Goal: Task Accomplishment & Management: Use online tool/utility

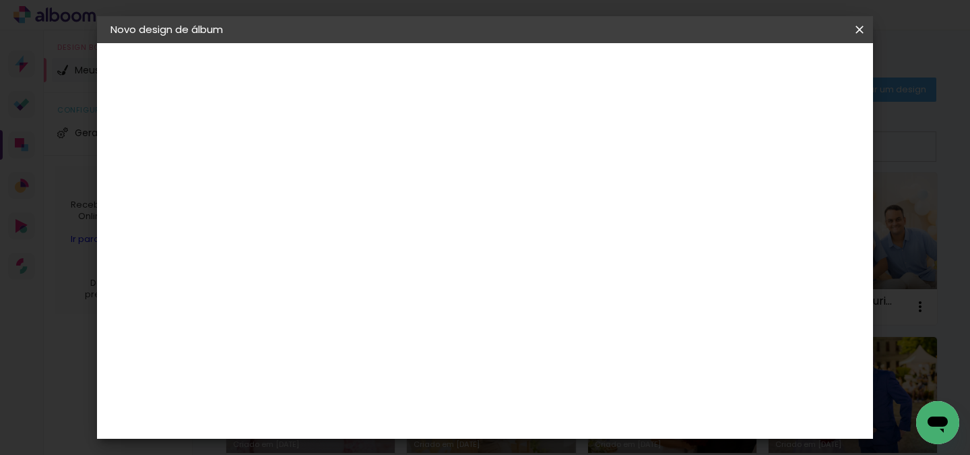
type input "jamily e [PERSON_NAME]"
type paper-input "jamily e [PERSON_NAME]"
click at [0, 0] on slot "Avançar" at bounding box center [0, 0] width 0 height 0
click at [437, 405] on paper-item "Matrix" at bounding box center [365, 420] width 146 height 30
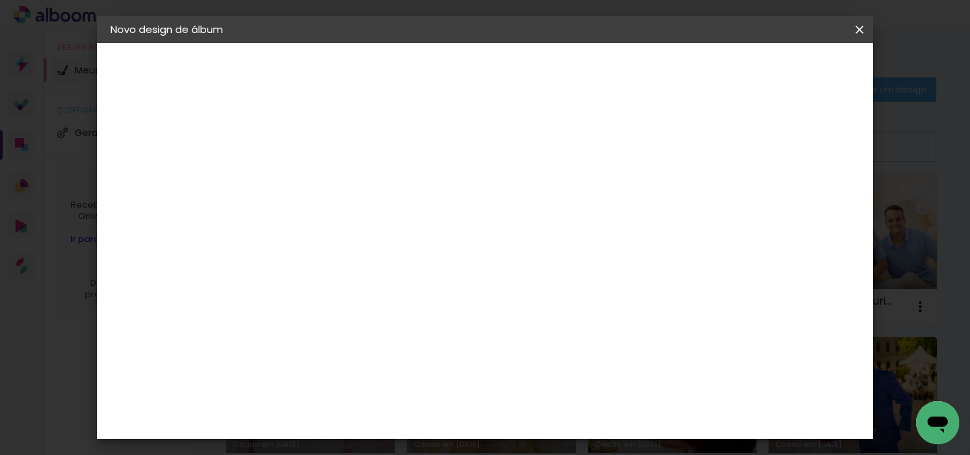
click at [438, 367] on paper-item "Matias Encadernações" at bounding box center [365, 384] width 146 height 35
click at [603, 90] on header "Fornecedor Escolha um fornecedor ou avance com o tamanho livre. Voltar Avançar" at bounding box center [437, 83] width 331 height 80
click at [0, 0] on slot "Avançar" at bounding box center [0, 0] width 0 height 0
click at [383, 224] on input "text" at bounding box center [357, 234] width 53 height 21
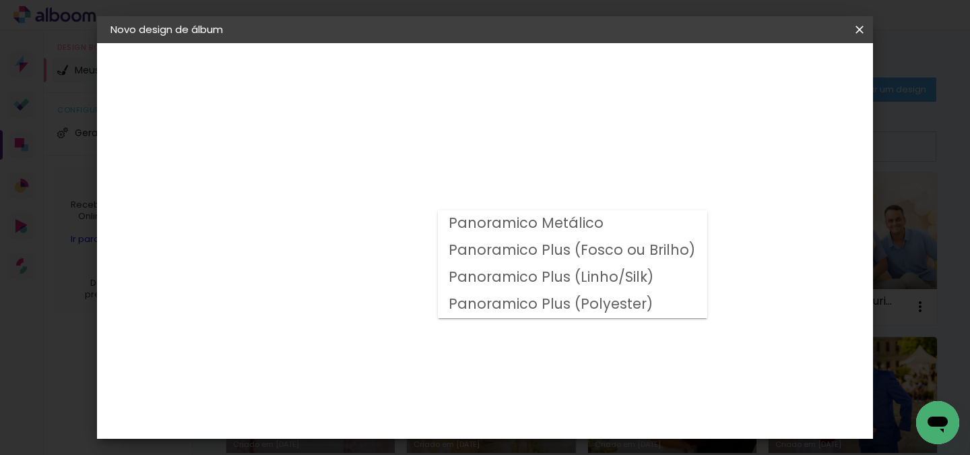
click at [0, 0] on slot "Panoramico Plus (Linho/Silk)" at bounding box center [0, 0] width 0 height 0
type input "Panoramico Plus (Linho/Silk)"
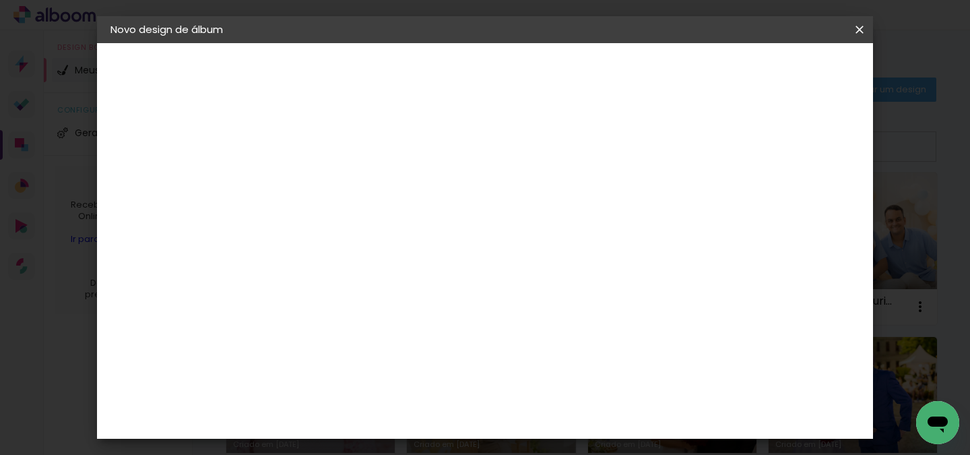
scroll to position [444, 0]
click at [551, 80] on paper-button "Avançar" at bounding box center [517, 71] width 66 height 23
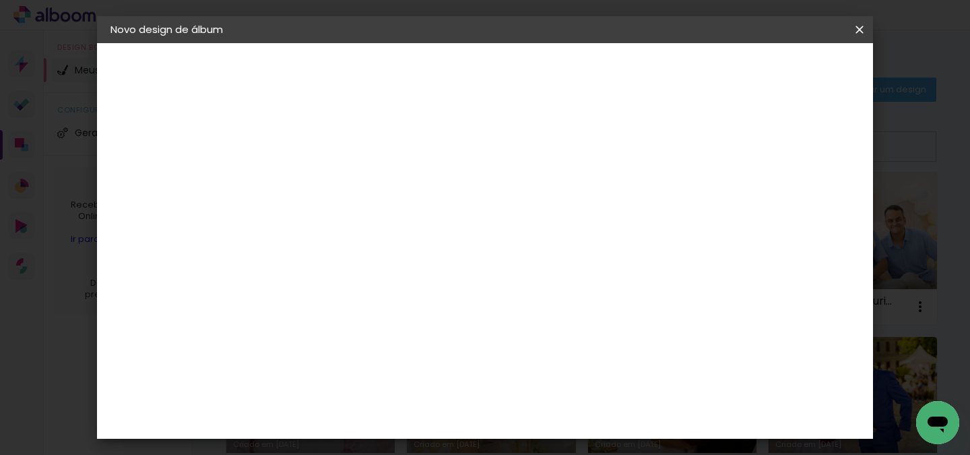
click at [625, 67] on span "Iniciar design" at bounding box center [600, 76] width 51 height 19
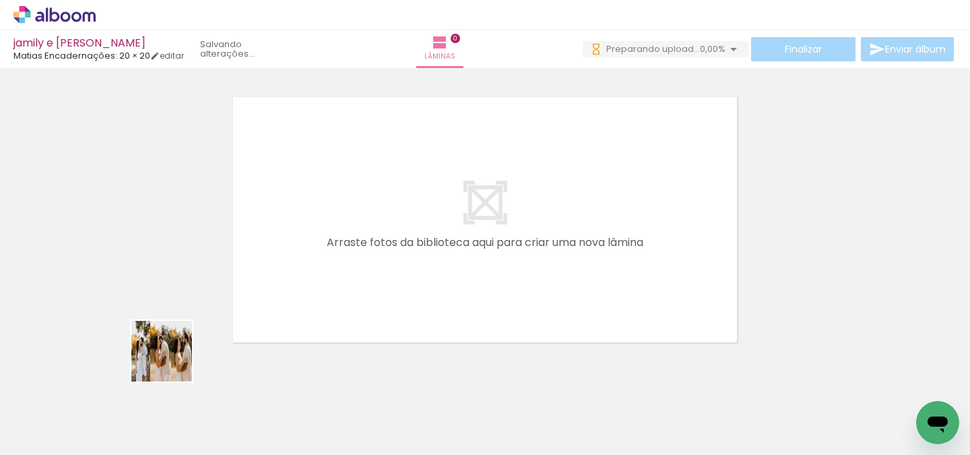
drag, startPoint x: 154, startPoint y: 396, endPoint x: 358, endPoint y: 221, distance: 269.0
click at [358, 221] on quentale-workspace at bounding box center [485, 227] width 970 height 455
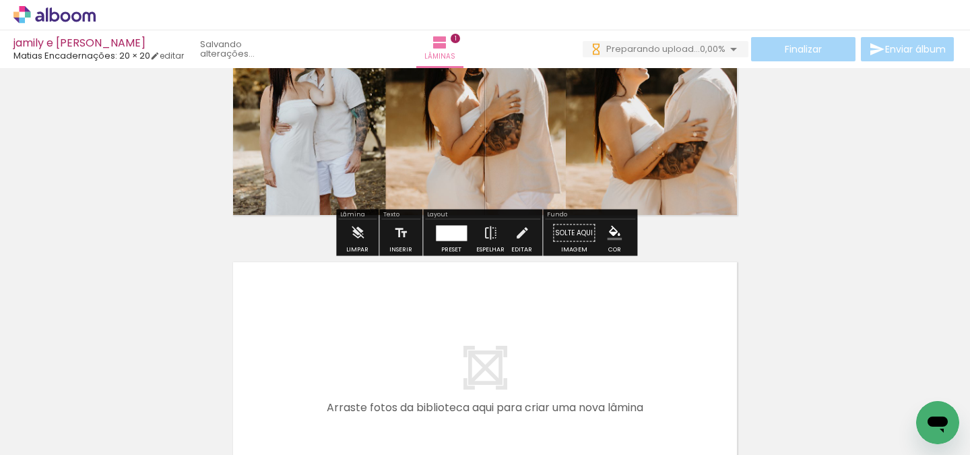
scroll to position [195, 0]
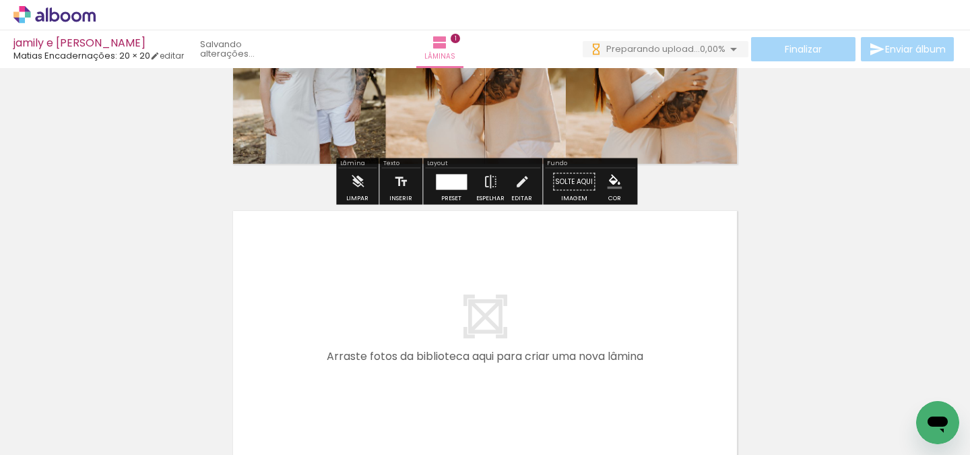
drag, startPoint x: 239, startPoint y: 410, endPoint x: 358, endPoint y: 296, distance: 164.4
click at [358, 296] on quentale-workspace at bounding box center [485, 227] width 970 height 455
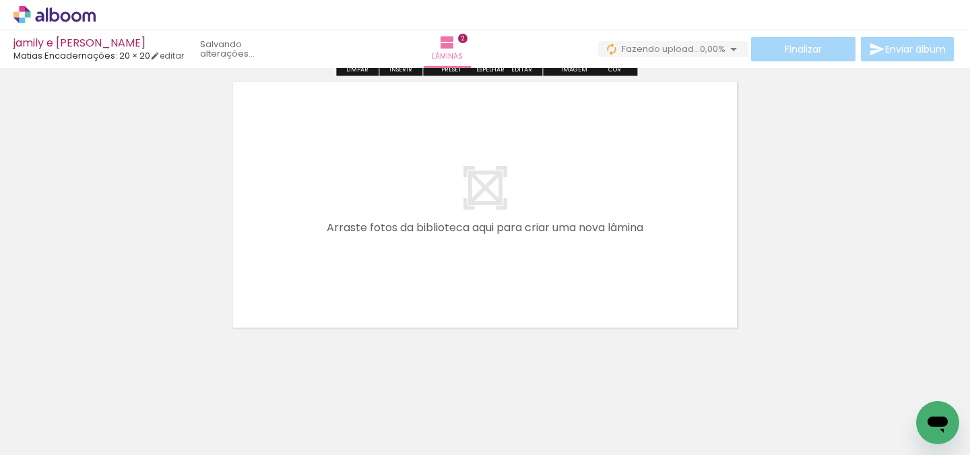
scroll to position [608, 0]
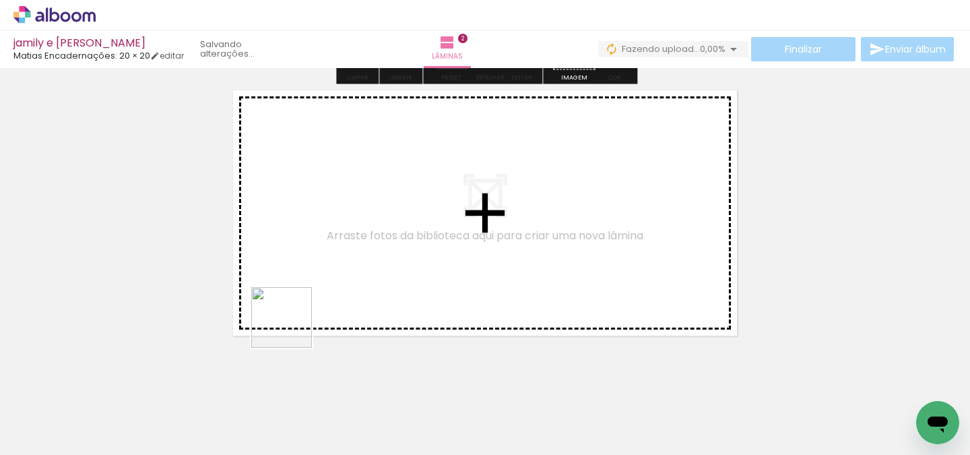
drag, startPoint x: 288, startPoint y: 389, endPoint x: 321, endPoint y: 203, distance: 189.5
click at [321, 203] on quentale-workspace at bounding box center [485, 227] width 970 height 455
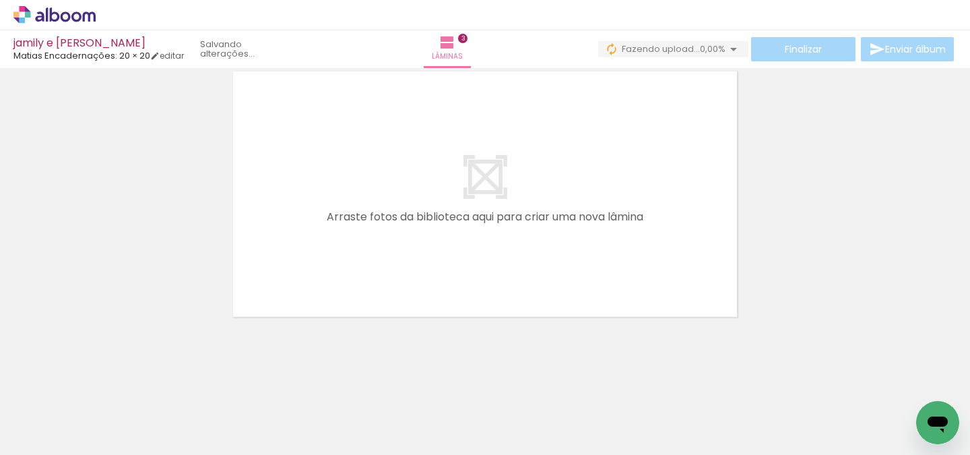
drag, startPoint x: 369, startPoint y: 412, endPoint x: 385, endPoint y: 196, distance: 216.2
click at [385, 196] on quentale-workspace at bounding box center [485, 227] width 970 height 455
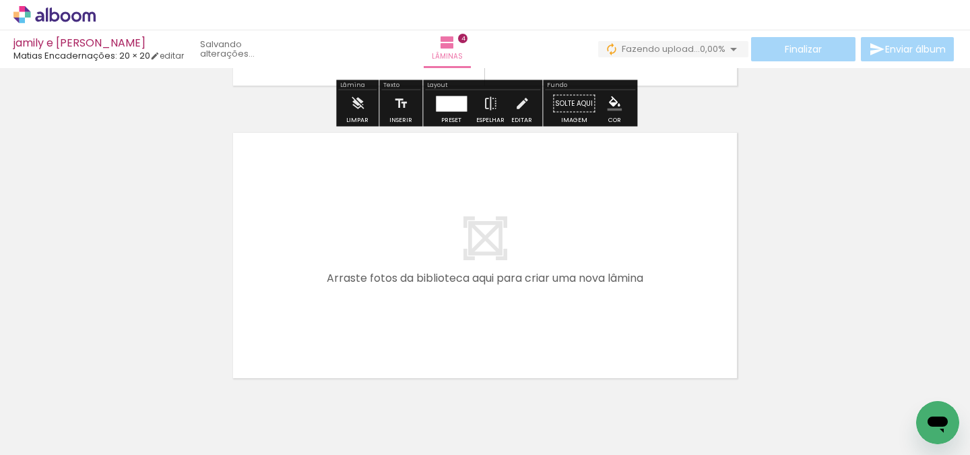
scroll to position [1199, 0]
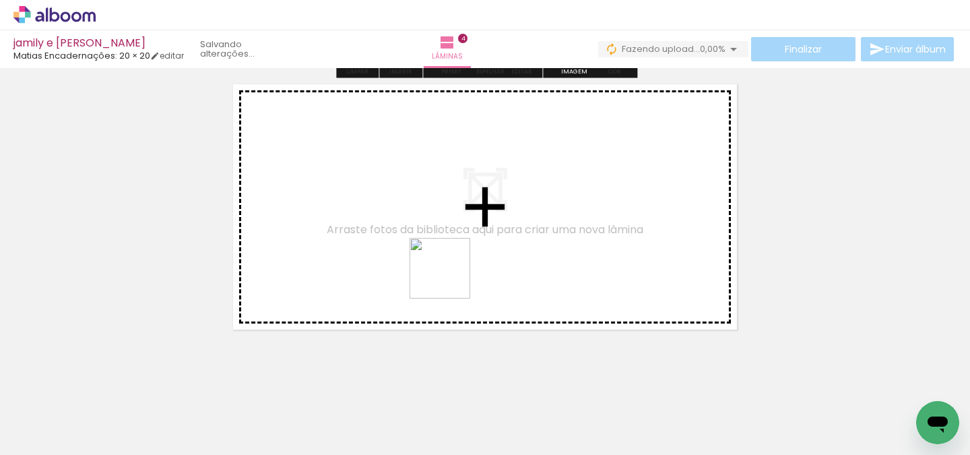
drag, startPoint x: 450, startPoint y: 413, endPoint x: 450, endPoint y: 272, distance: 141.5
click at [450, 272] on quentale-workspace at bounding box center [485, 227] width 970 height 455
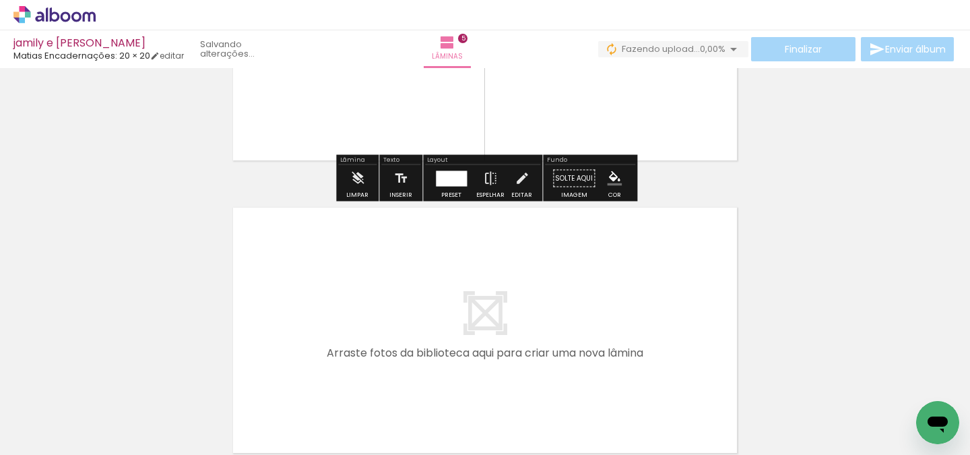
scroll to position [1385, 0]
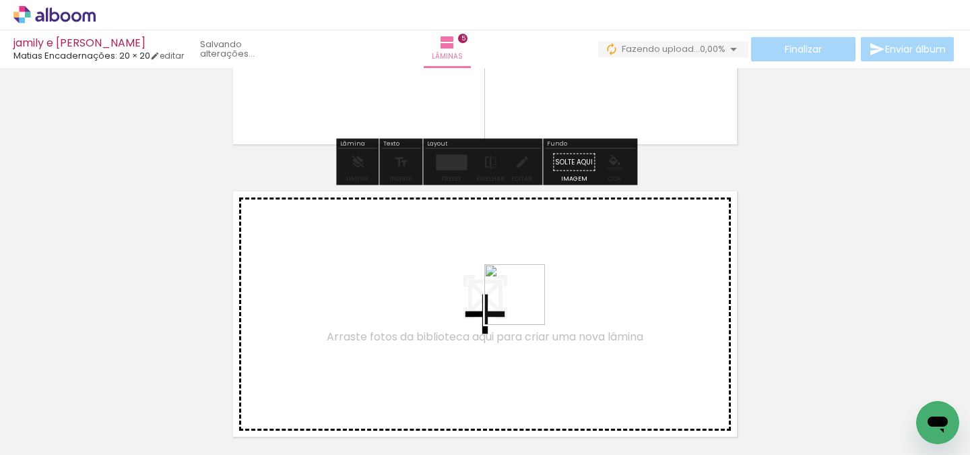
drag, startPoint x: 522, startPoint y: 420, endPoint x: 527, endPoint y: 276, distance: 143.6
click at [527, 276] on quentale-workspace at bounding box center [485, 227] width 970 height 455
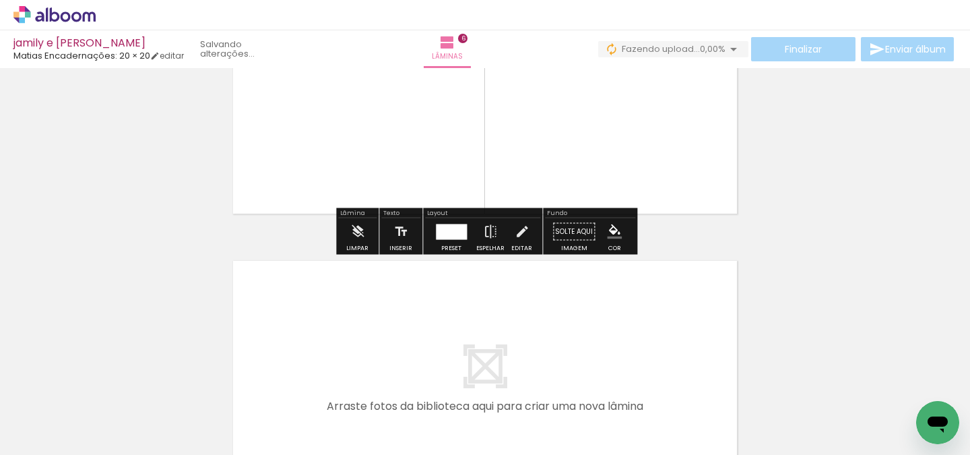
scroll to position [1618, 0]
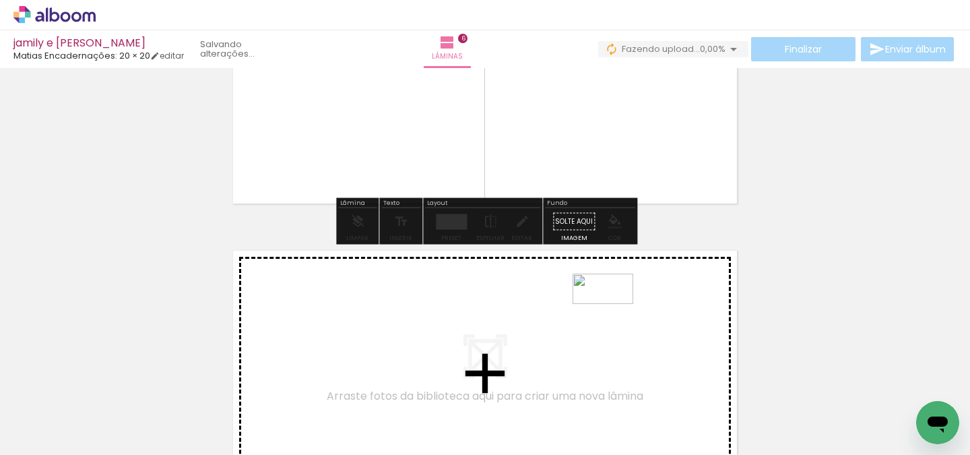
drag, startPoint x: 603, startPoint y: 419, endPoint x: 613, endPoint y: 313, distance: 106.3
click at [613, 313] on quentale-workspace at bounding box center [485, 227] width 970 height 455
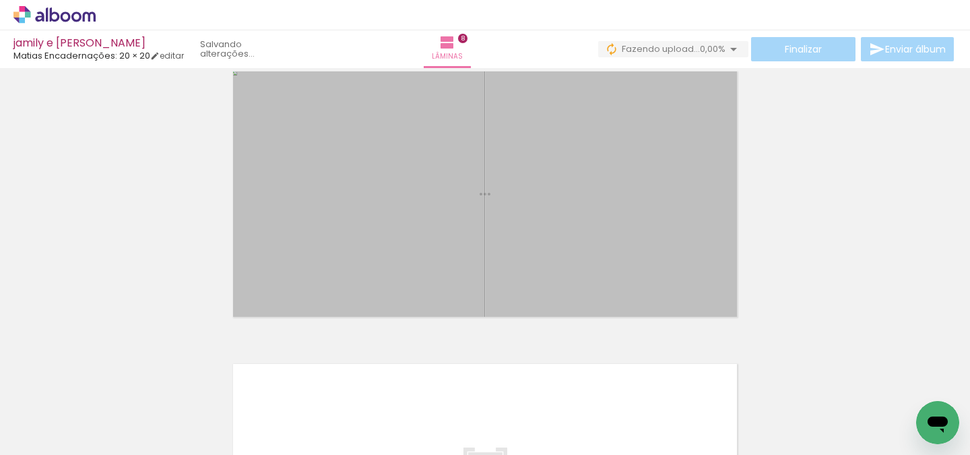
drag, startPoint x: 675, startPoint y: 417, endPoint x: 614, endPoint y: 257, distance: 170.8
click at [614, 257] on quentale-workspace at bounding box center [485, 227] width 970 height 455
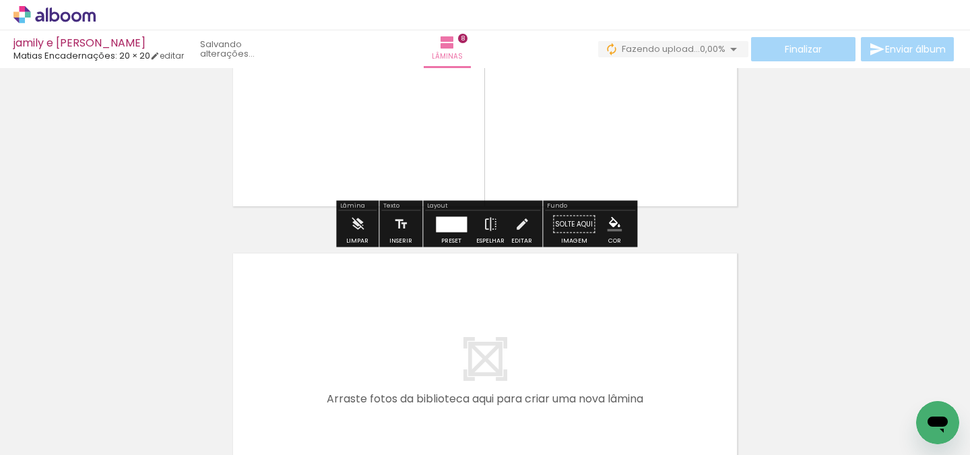
scroll to position [2211, 0]
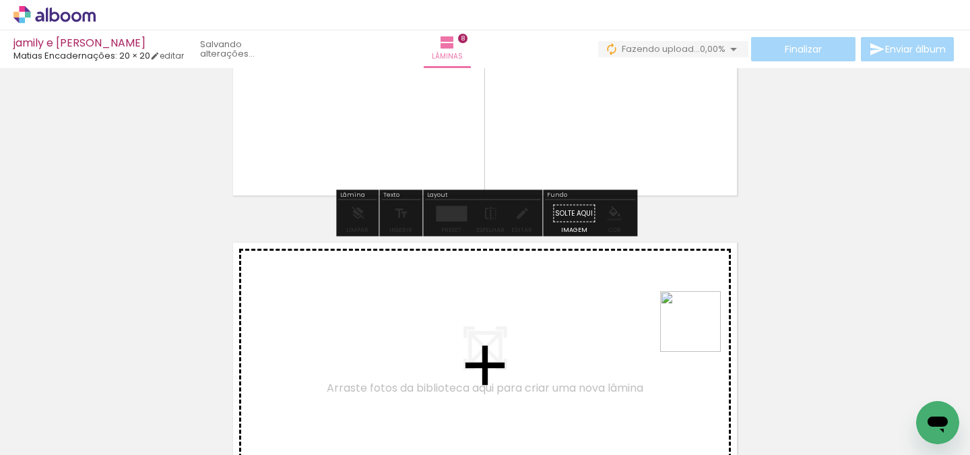
drag, startPoint x: 744, startPoint y: 401, endPoint x: 700, endPoint y: 330, distance: 83.2
click at [700, 330] on quentale-workspace at bounding box center [485, 227] width 970 height 455
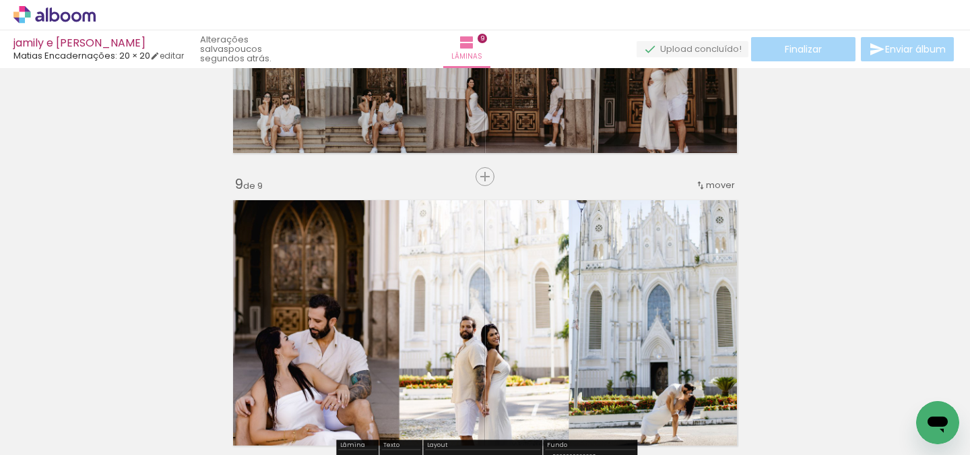
scroll to position [1995, 0]
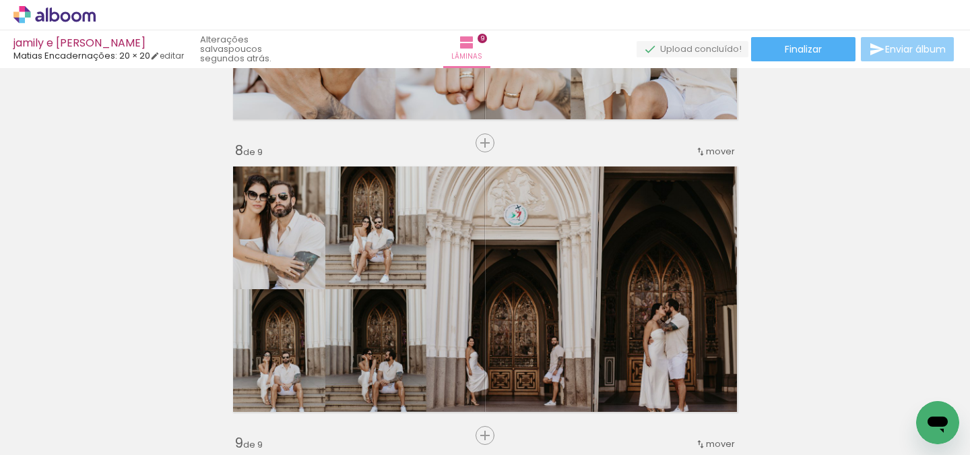
click at [914, 46] on span "Enviar álbum" at bounding box center [915, 48] width 61 height 9
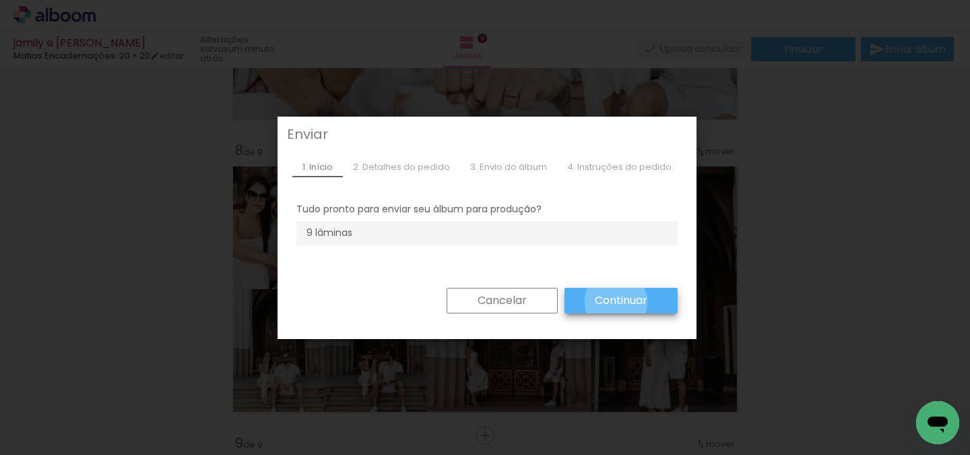
click at [0, 0] on slot "Continuar" at bounding box center [0, 0] width 0 height 0
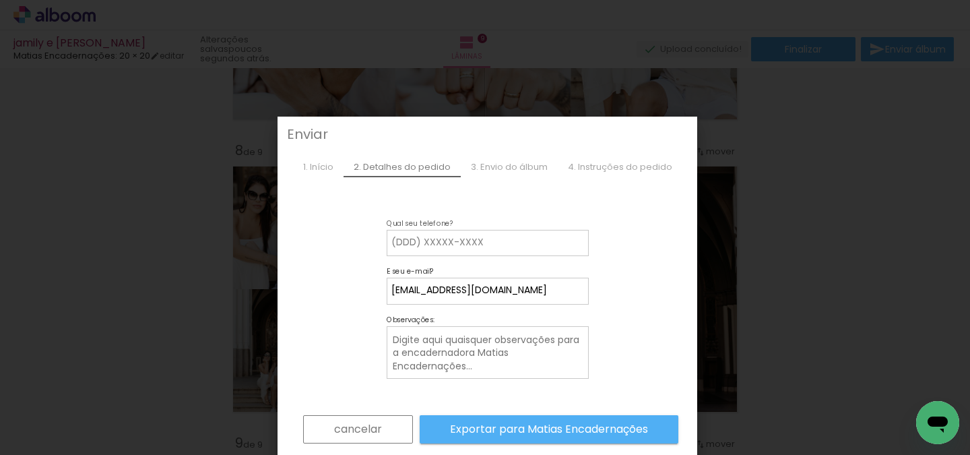
click at [0, 0] on slot "cancelar" at bounding box center [0, 0] width 0 height 0
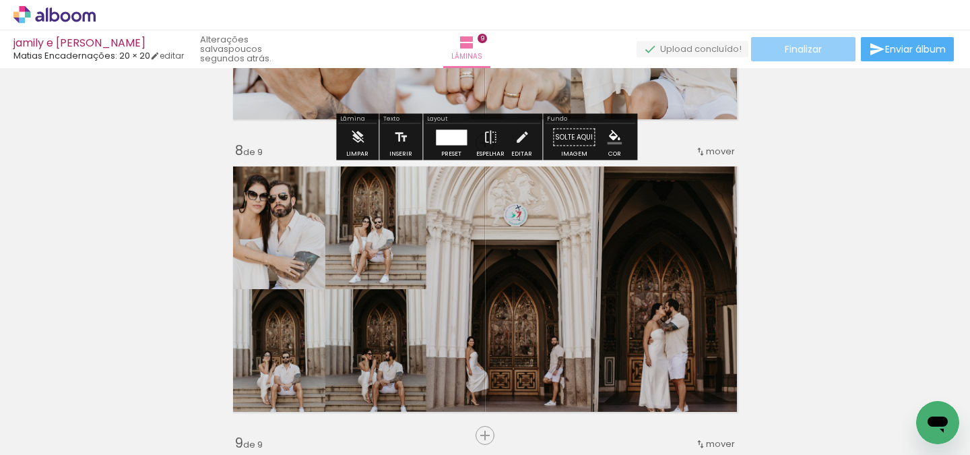
click at [811, 44] on span "Finalizar" at bounding box center [803, 48] width 37 height 9
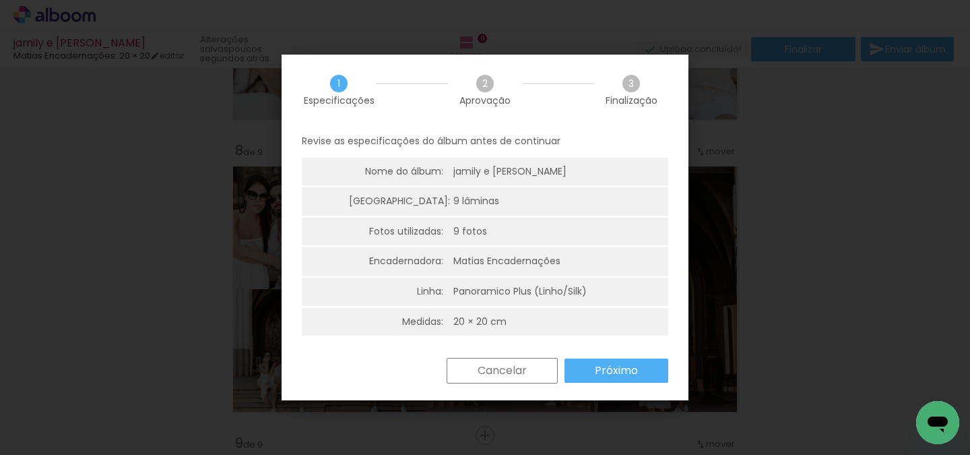
click at [0, 0] on slot "Próximo" at bounding box center [0, 0] width 0 height 0
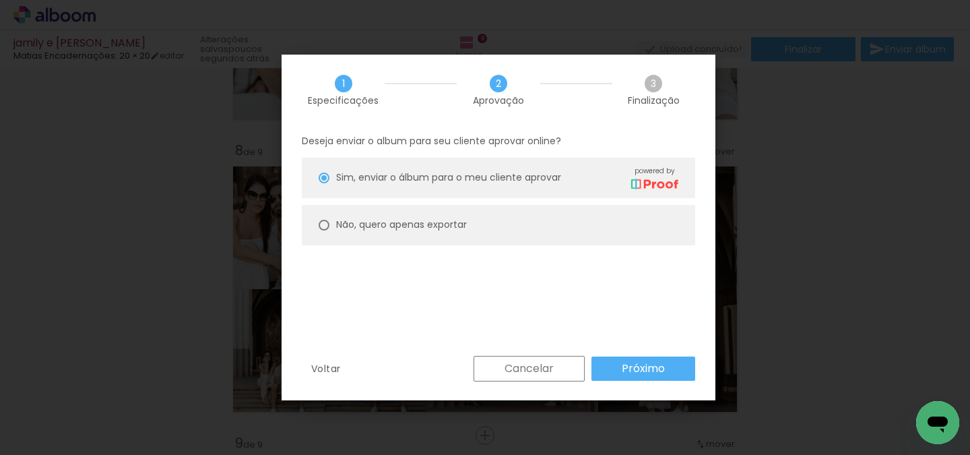
click at [645, 358] on paper-button "Próximo" at bounding box center [644, 368] width 104 height 24
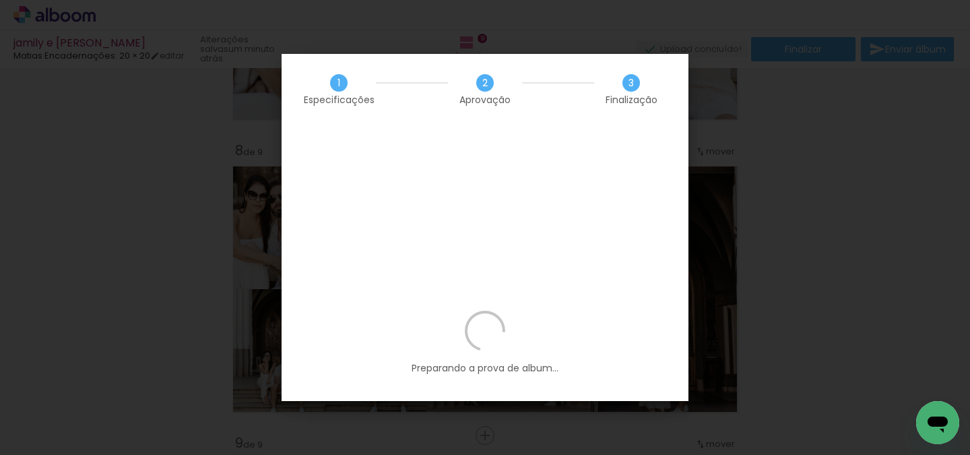
click at [444, 311] on div "Preparando a prova de album..." at bounding box center [485, 356] width 407 height 90
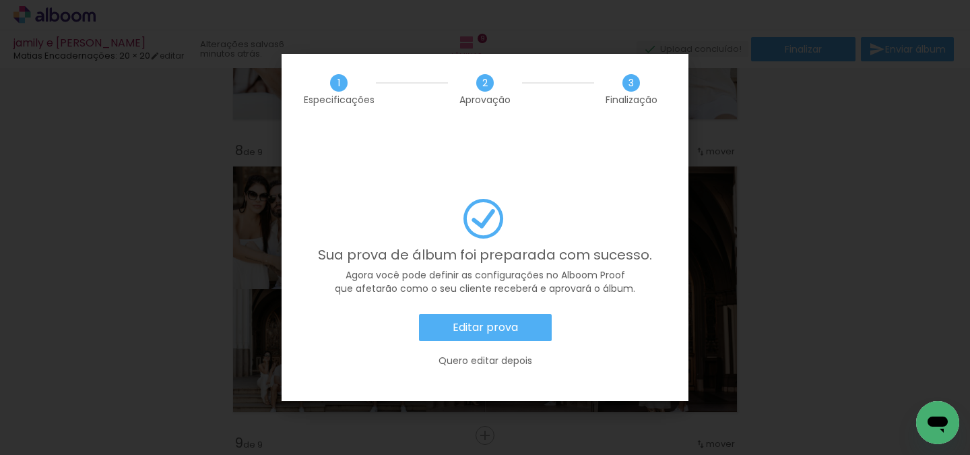
click at [0, 0] on slot "Editar prova" at bounding box center [0, 0] width 0 height 0
